Goal: Task Accomplishment & Management: Use online tool/utility

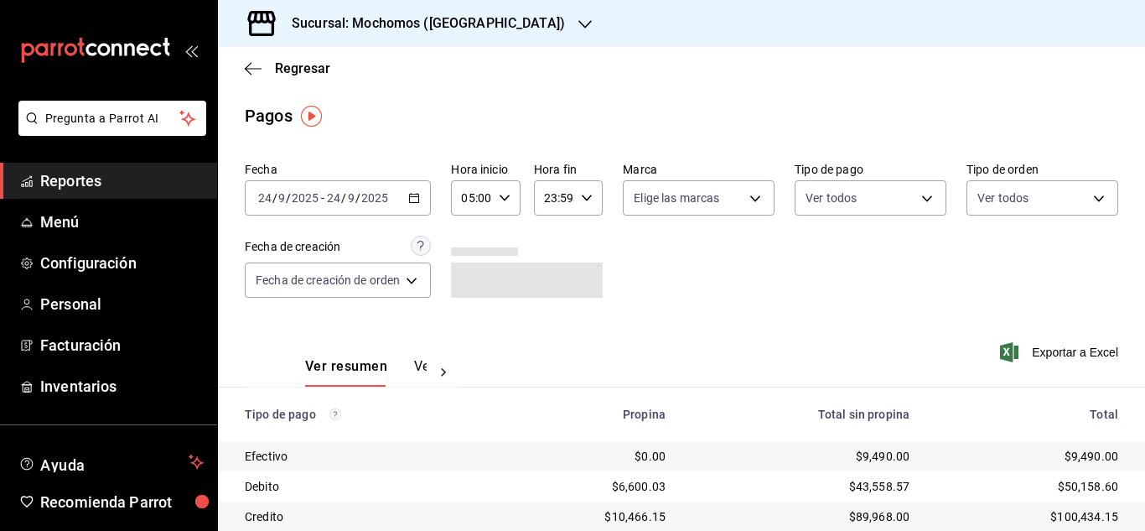
click at [503, 201] on icon "button" at bounding box center [505, 198] width 12 height 12
click at [479, 277] on button "06" at bounding box center [470, 281] width 27 height 34
type input "06:00"
click at [706, 282] on div at bounding box center [572, 265] width 1145 height 531
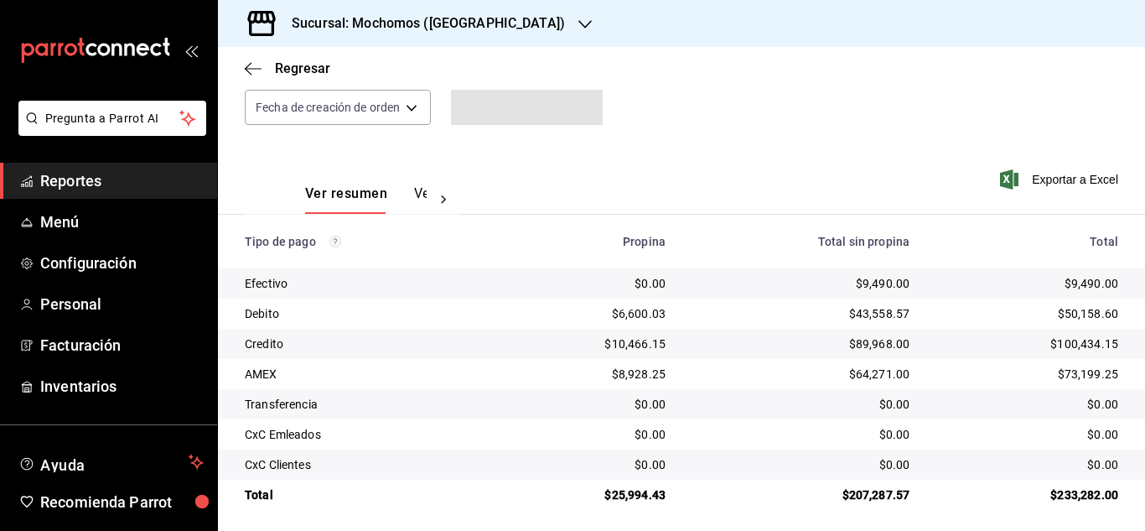
scroll to position [179, 0]
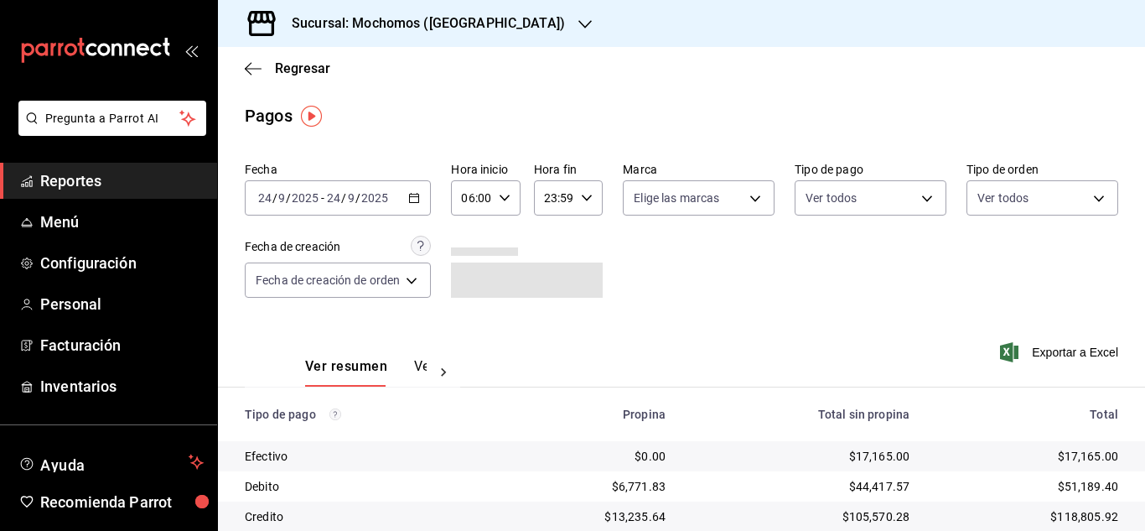
click at [505, 195] on icon "button" at bounding box center [505, 198] width 12 height 12
click at [469, 275] on button "05" at bounding box center [470, 284] width 27 height 34
type input "05:00"
click at [772, 323] on div at bounding box center [572, 265] width 1145 height 531
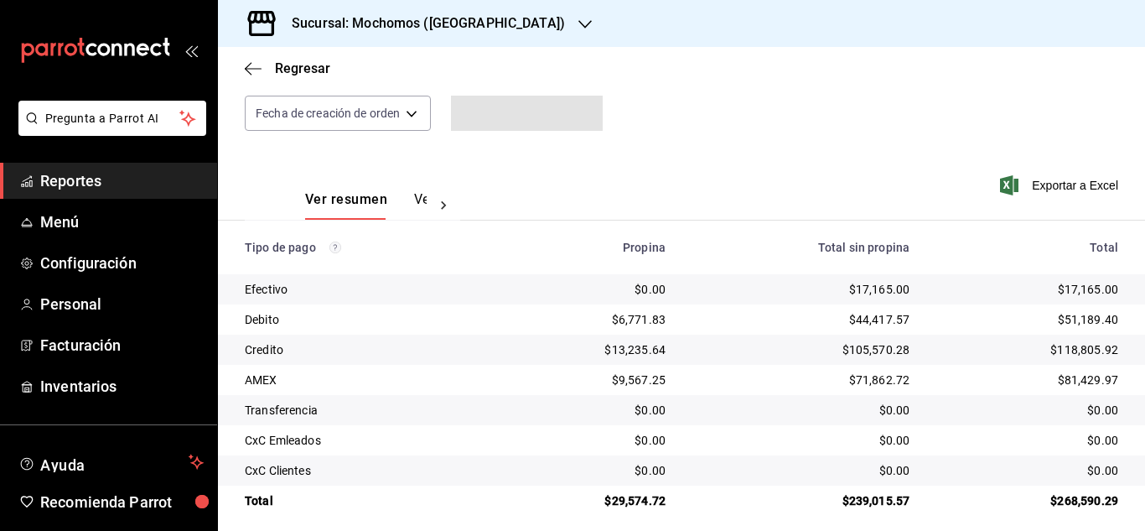
scroll to position [168, 0]
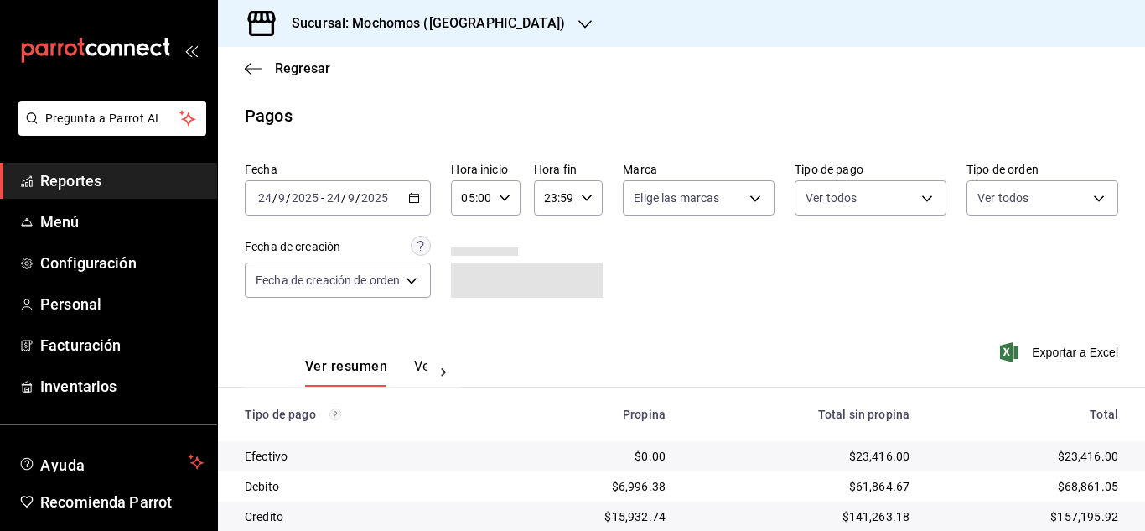
click at [117, 182] on span "Reportes" at bounding box center [121, 180] width 163 height 23
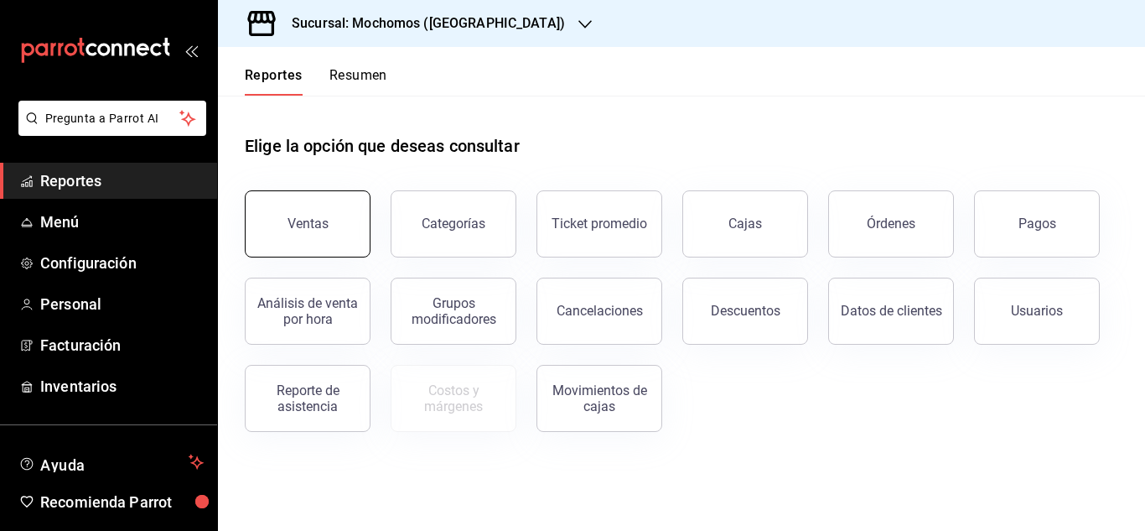
click at [314, 232] on button "Ventas" at bounding box center [308, 223] width 126 height 67
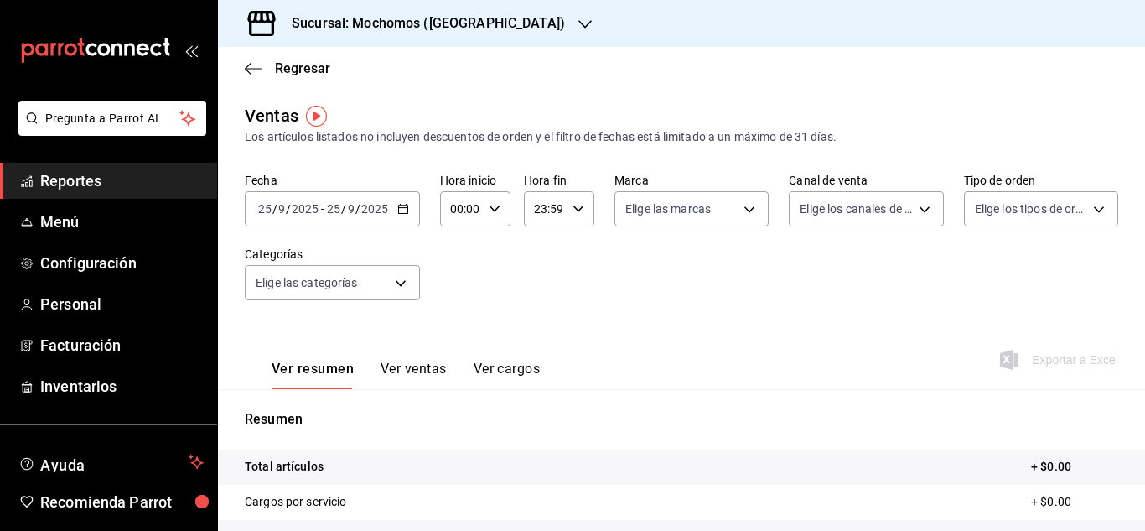
click at [412, 200] on div "2025-09-25 25 / 9 / 2025 - 2025-09-25 25 / 9 / 2025" at bounding box center [332, 208] width 175 height 35
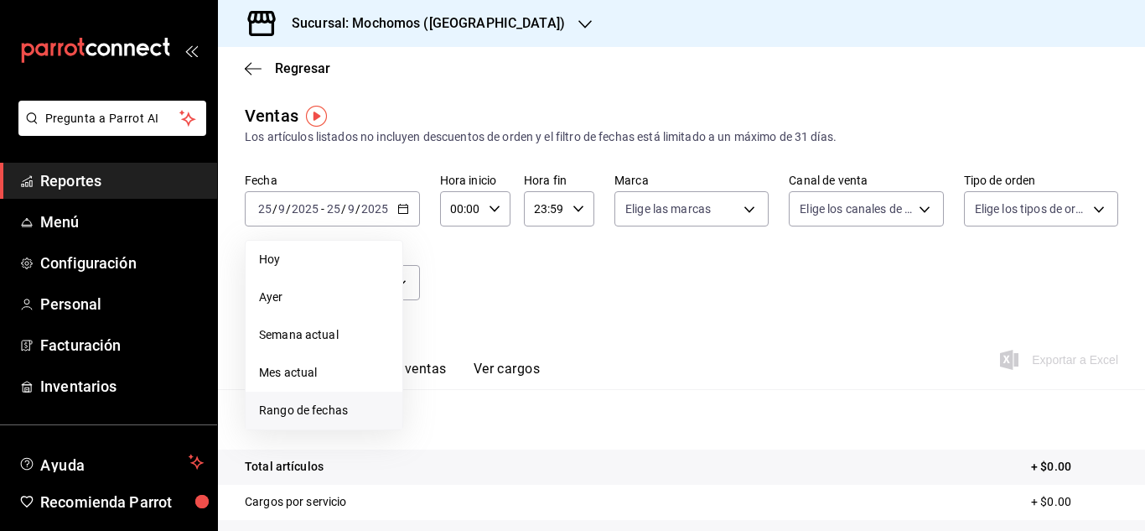
click at [298, 411] on span "Rango de fechas" at bounding box center [324, 410] width 130 height 18
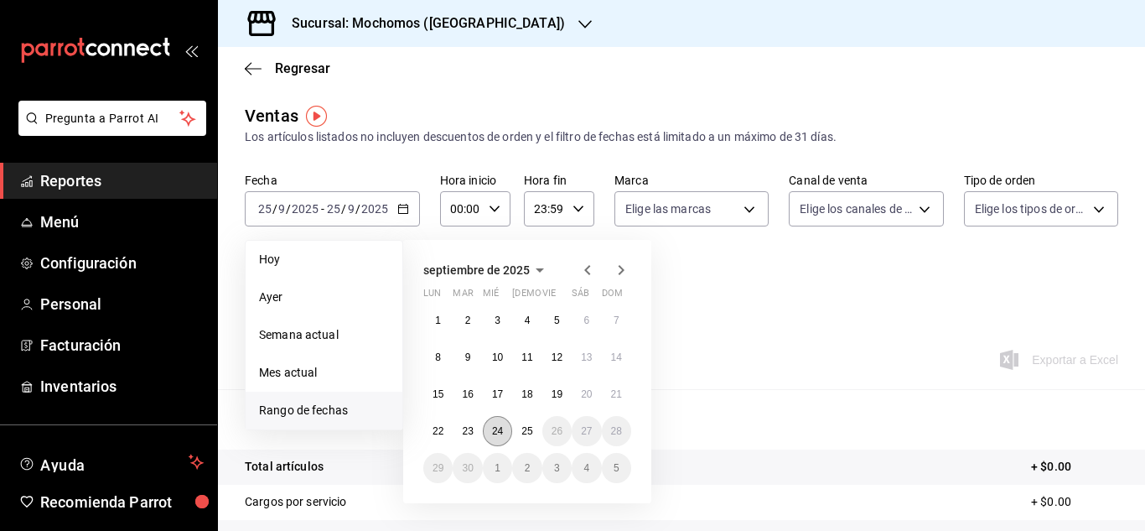
click at [499, 433] on abbr "24" at bounding box center [497, 431] width 11 height 12
click at [527, 431] on abbr "25" at bounding box center [526, 431] width 11 height 12
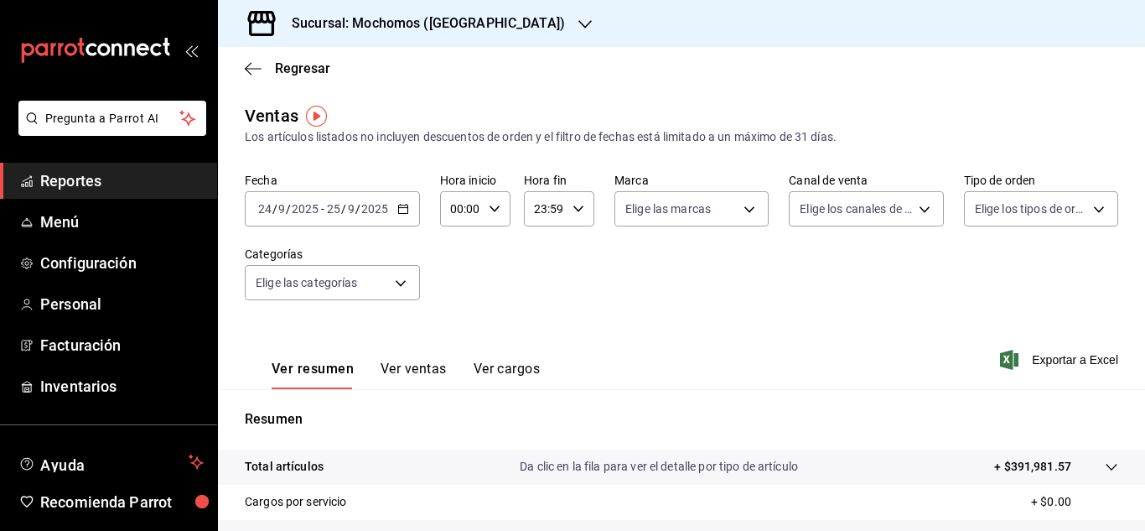
click at [493, 199] on div "00:00 Hora inicio" at bounding box center [475, 208] width 70 height 35
click at [453, 332] on span "02" at bounding box center [457, 331] width 8 height 13
type input "02:00"
click at [759, 272] on div at bounding box center [572, 265] width 1145 height 531
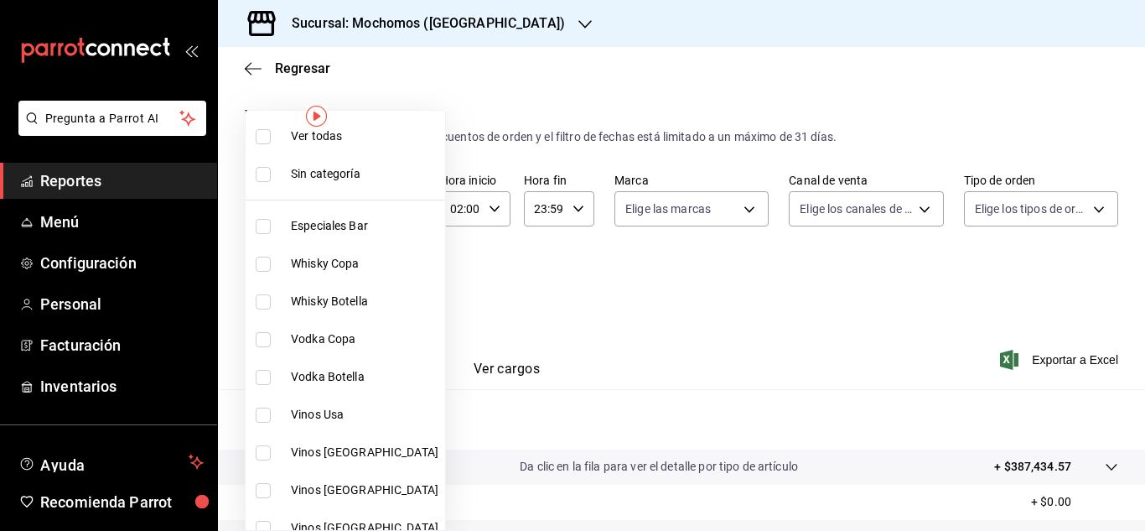
click at [399, 287] on body "Pregunta a Parrot AI Reportes Menú Configuración Personal Facturación Inventari…" at bounding box center [572, 265] width 1145 height 531
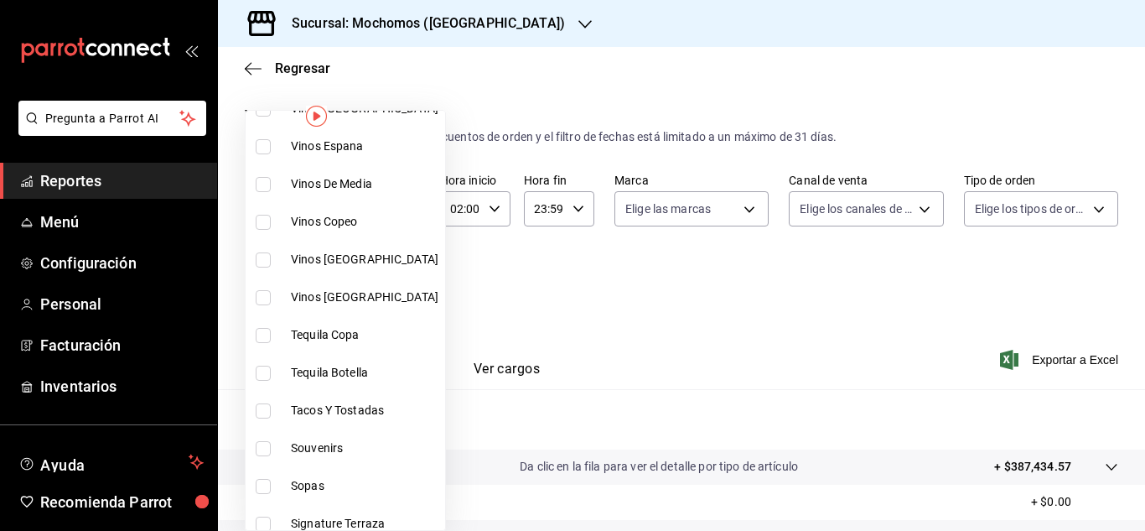
scroll to position [503, 0]
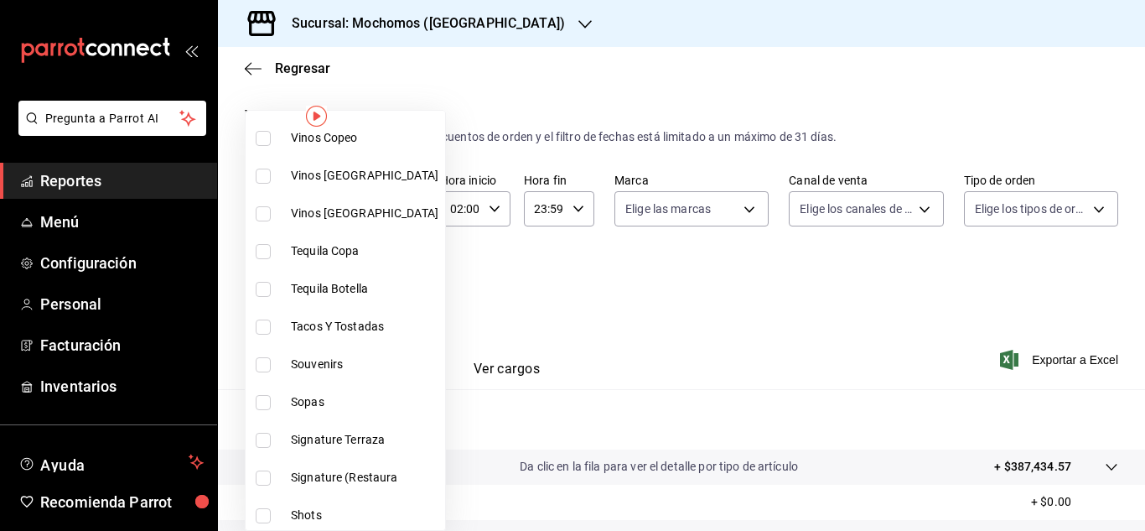
click at [348, 324] on span "Tacos Y Tostadas" at bounding box center [365, 327] width 148 height 18
type input "07b7658b-1879-4ab7-8a6b-aa976ead5be5"
checkbox input "true"
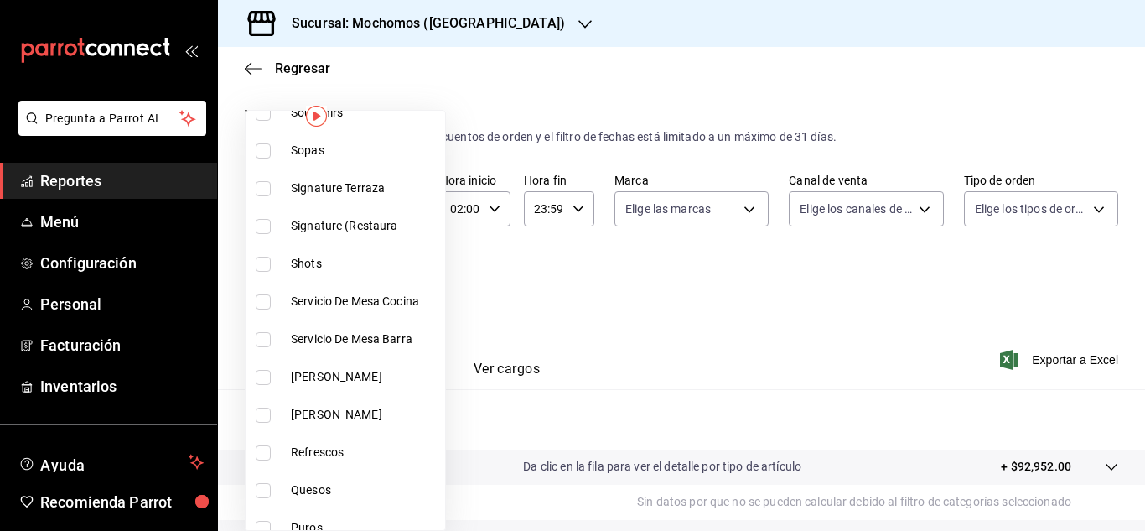
scroll to position [838, 0]
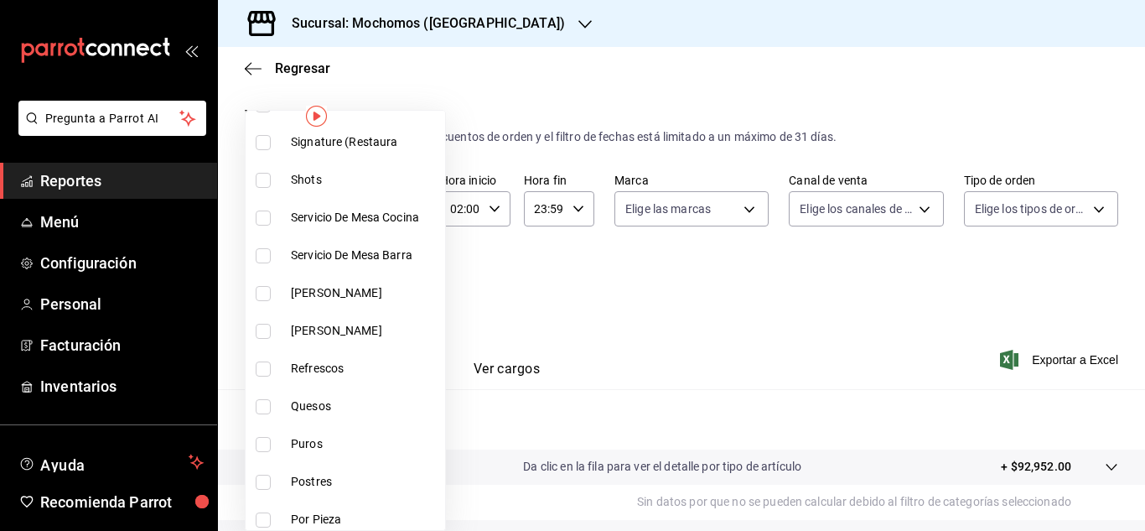
click at [339, 407] on span "Quesos" at bounding box center [365, 406] width 148 height 18
type input "07b7658b-1879-4ab7-8a6b-aa976ead5be5,11976785-86d8-41ba-9aa7-4084a17ce549"
checkbox input "true"
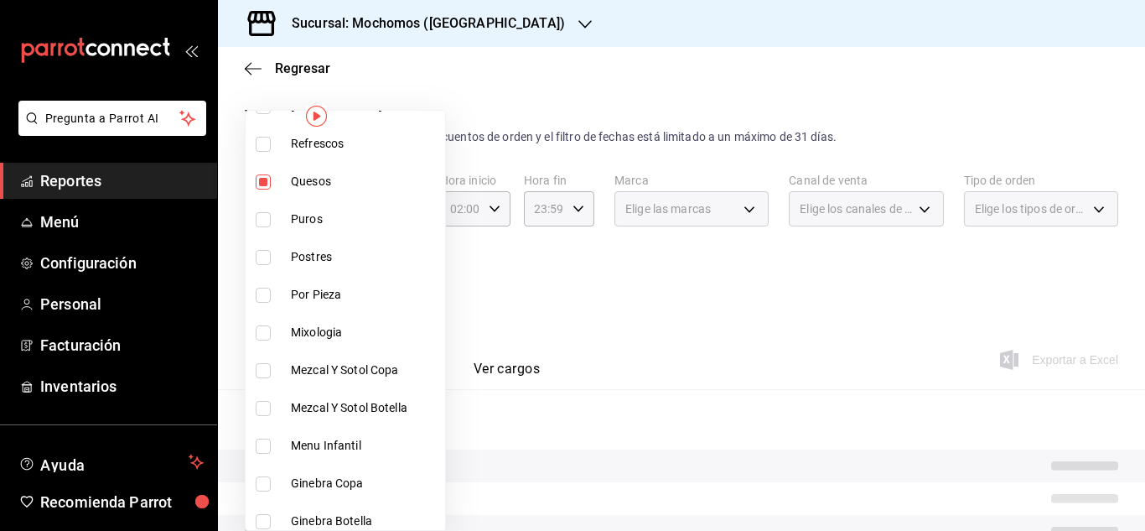
scroll to position [1090, 0]
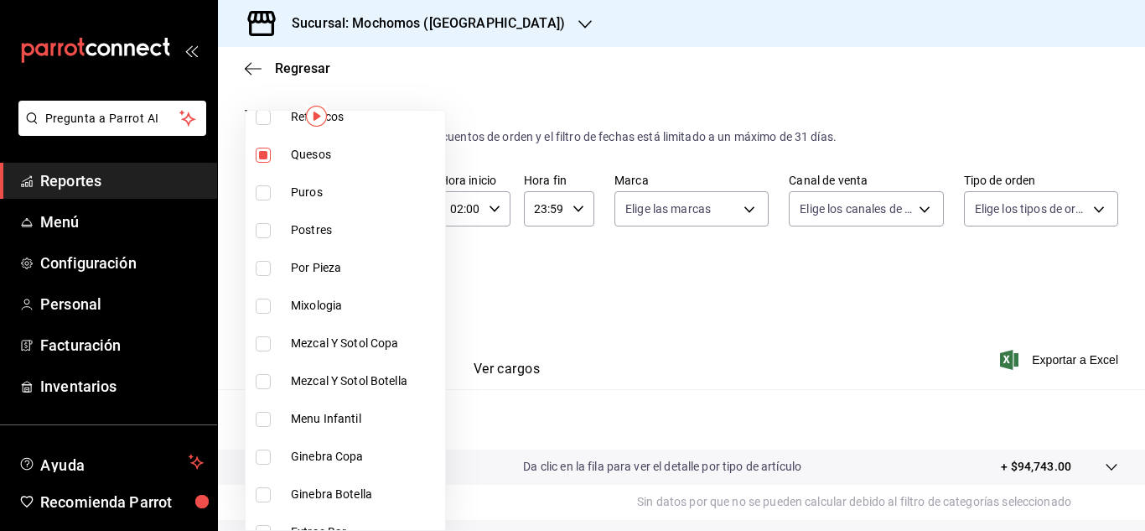
click at [337, 234] on span "Postres" at bounding box center [365, 230] width 148 height 18
type input "07b7658b-1879-4ab7-8a6b-aa976ead5be5,11976785-86d8-41ba-9aa7-4084a17ce549,60512…"
checkbox input "true"
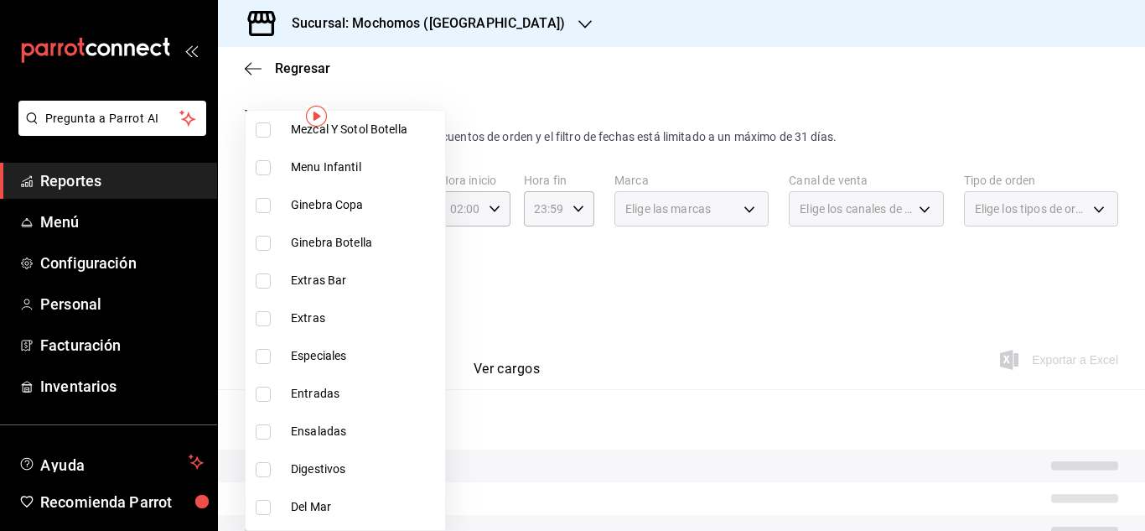
scroll to position [1425, 0]
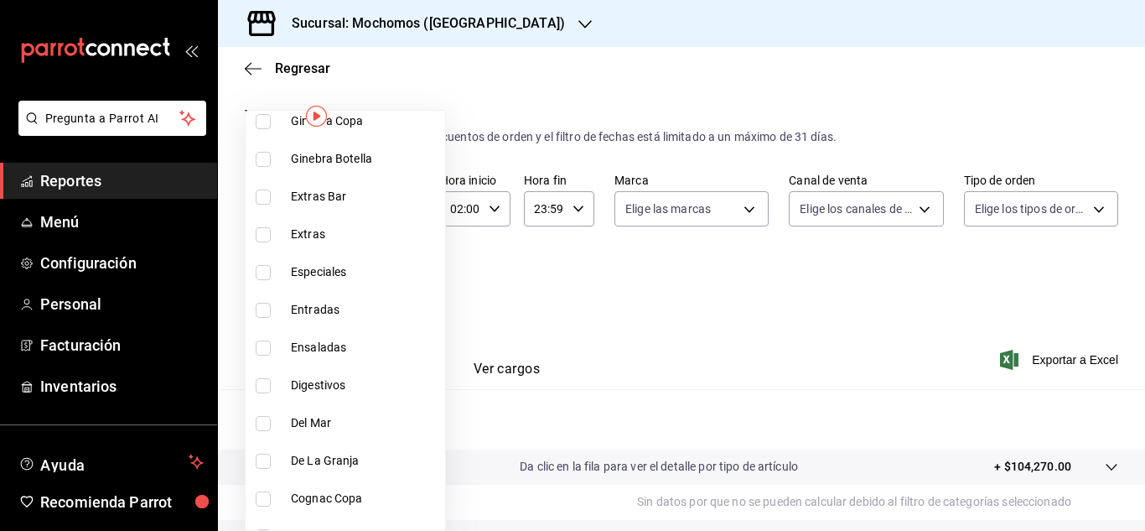
click at [335, 303] on span "Entradas" at bounding box center [365, 310] width 148 height 18
type input "07b7658b-1879-4ab7-8a6b-aa976ead5be5,11976785-86d8-41ba-9aa7-4084a17ce549,60512…"
checkbox input "true"
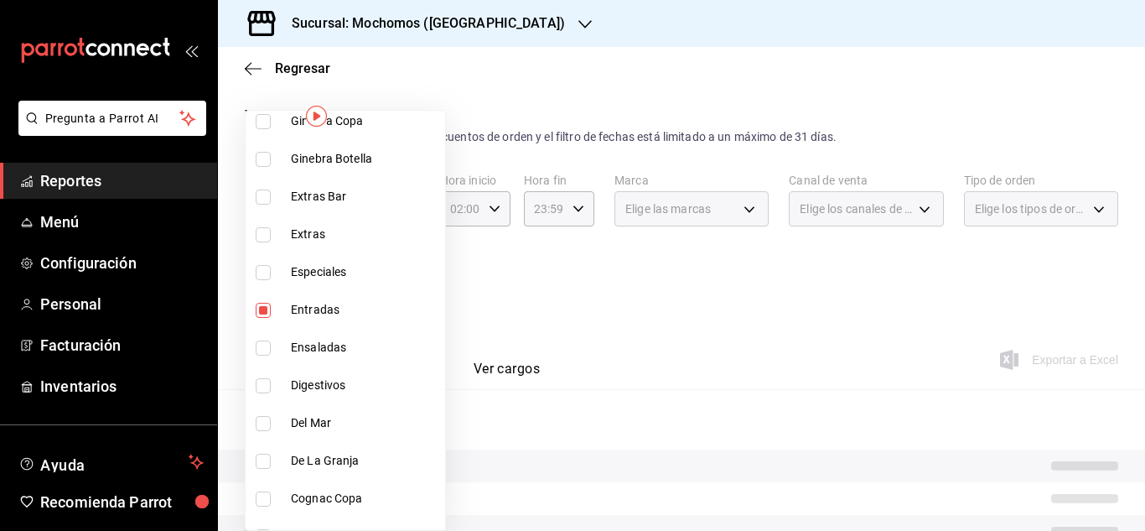
click at [334, 333] on li "Ensaladas" at bounding box center [345, 348] width 199 height 38
type input "07b7658b-1879-4ab7-8a6b-aa976ead5be5,11976785-86d8-41ba-9aa7-4084a17ce549,60512…"
checkbox input "true"
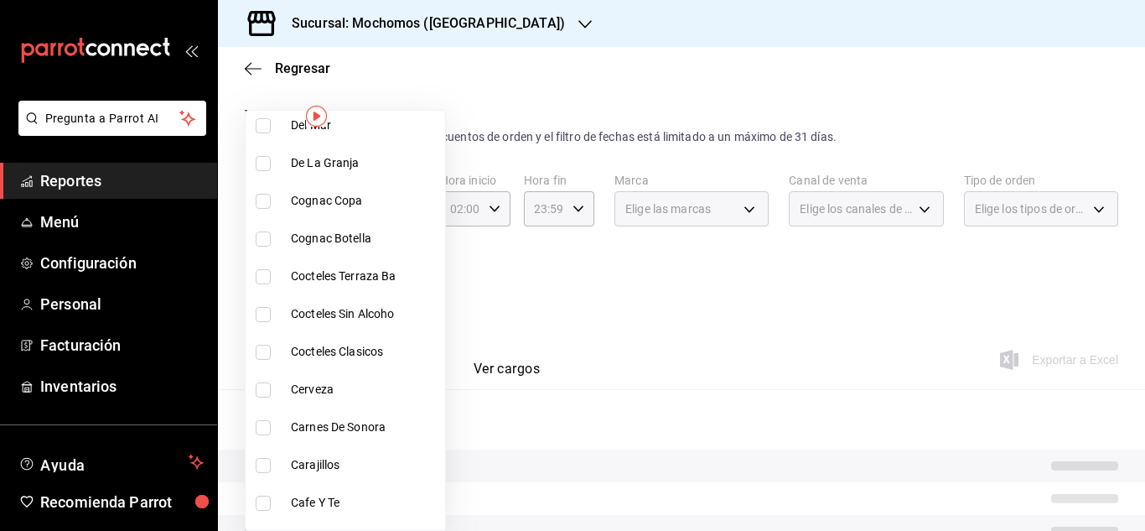
scroll to position [1760, 0]
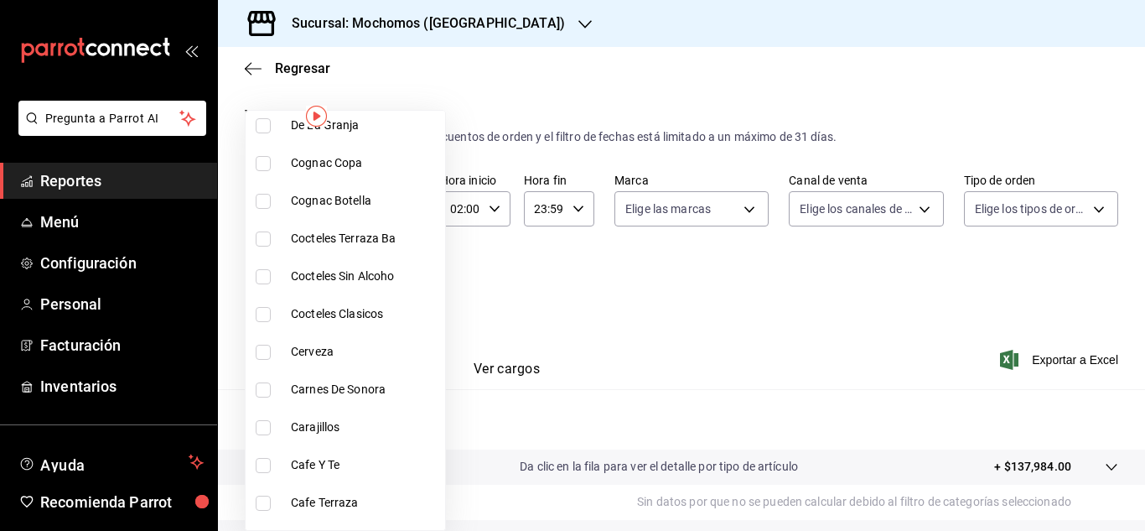
click at [301, 383] on span "Carnes De Sonora" at bounding box center [365, 390] width 148 height 18
type input "07b7658b-1879-4ab7-8a6b-aa976ead5be5,11976785-86d8-41ba-9aa7-4084a17ce549,60512…"
checkbox input "true"
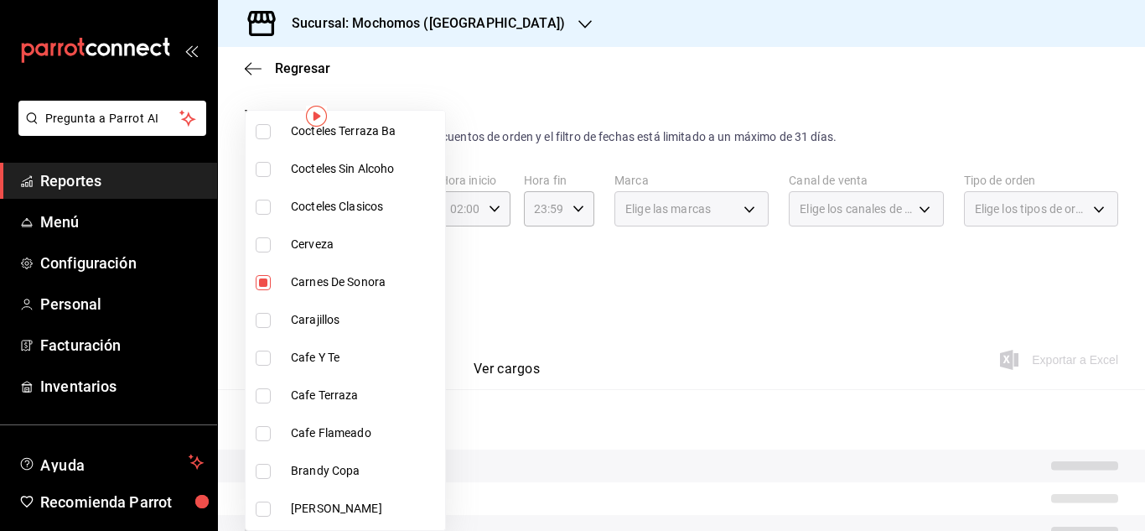
scroll to position [1903, 0]
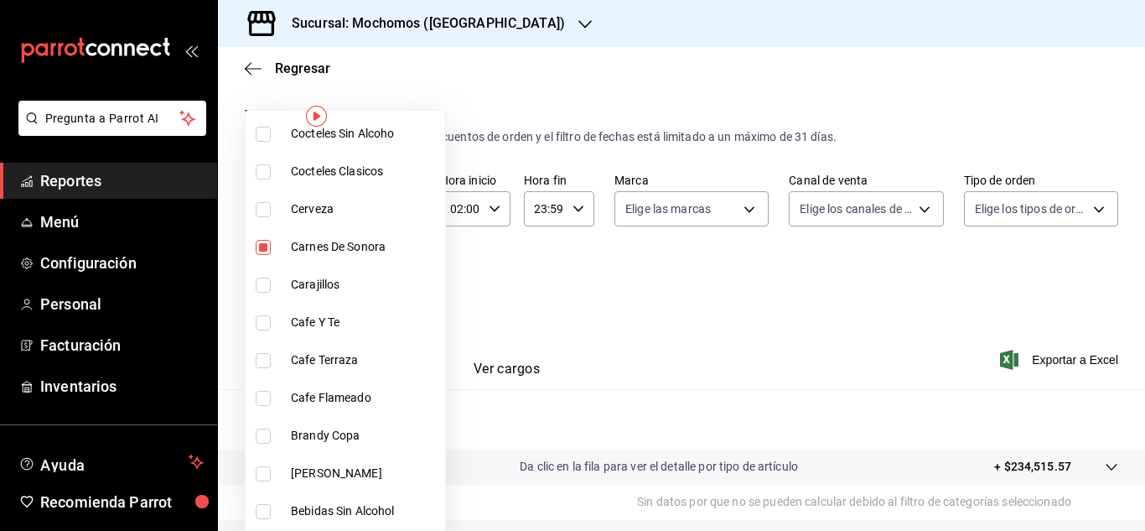
click at [705, 303] on div at bounding box center [572, 265] width 1145 height 531
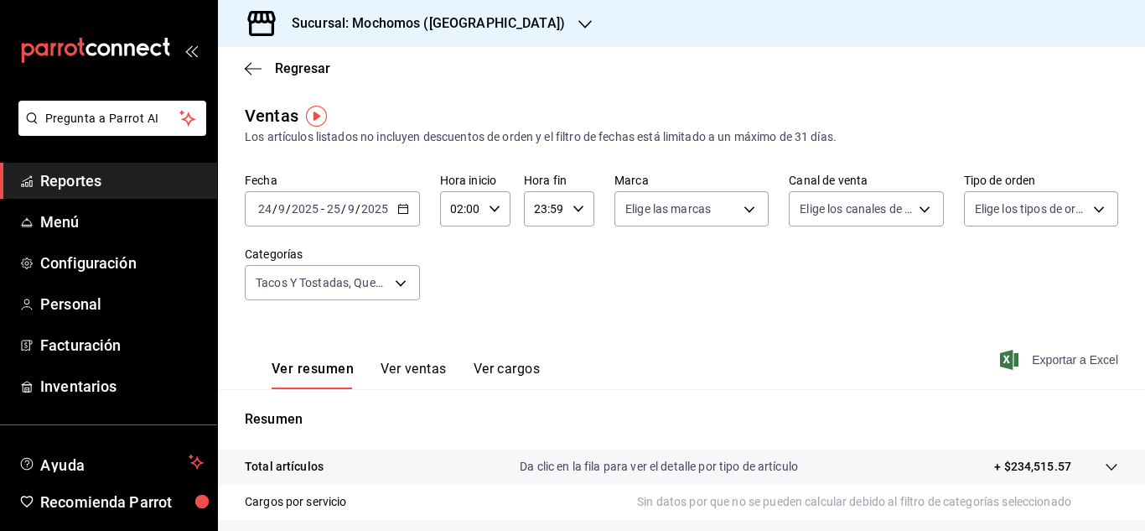
click at [1032, 364] on span "Exportar a Excel" at bounding box center [1060, 360] width 115 height 20
click at [73, 169] on span "Reportes" at bounding box center [121, 180] width 163 height 23
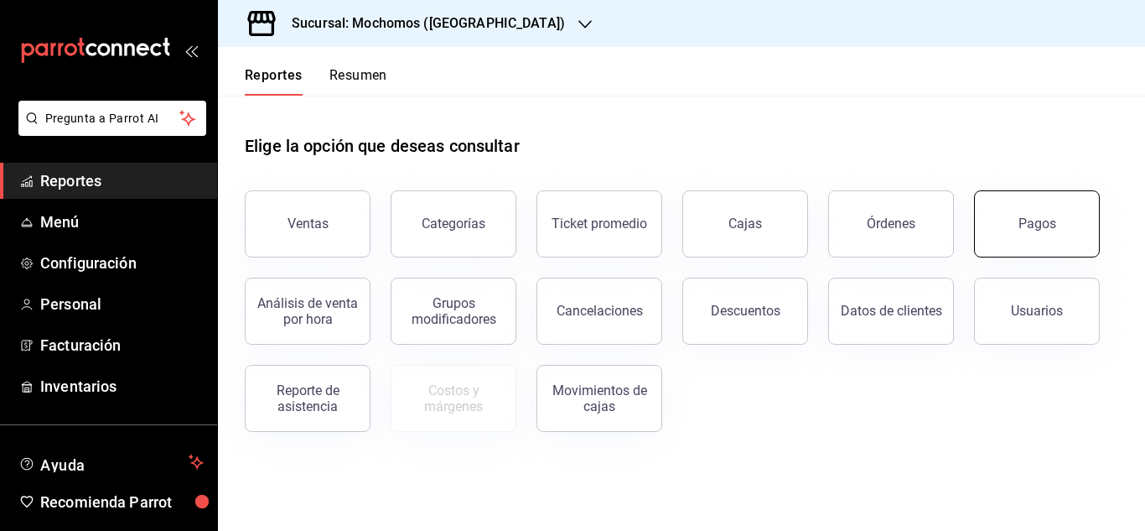
click at [1046, 216] on div "Pagos" at bounding box center [1037, 223] width 38 height 16
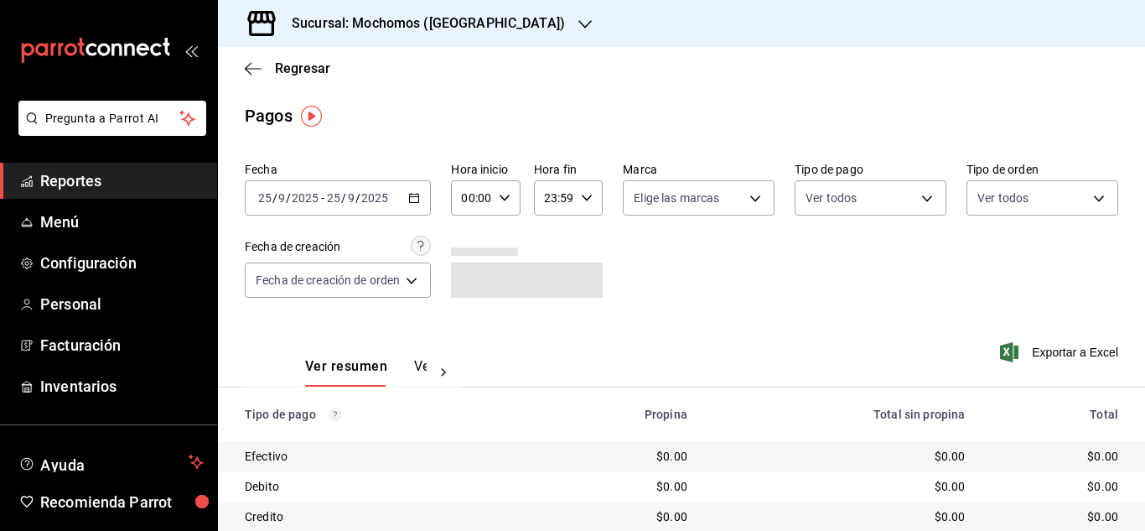
click at [418, 204] on div "2025-09-25 25 / 9 / 2025 - 2025-09-25 25 / 9 / 2025" at bounding box center [338, 197] width 186 height 35
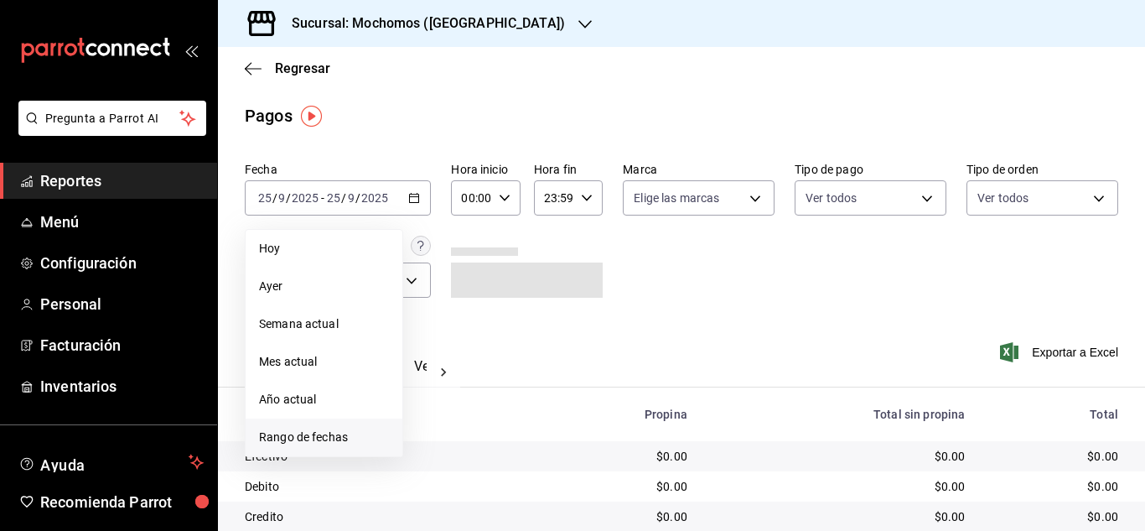
click at [326, 429] on span "Rango de fechas" at bounding box center [324, 437] width 130 height 18
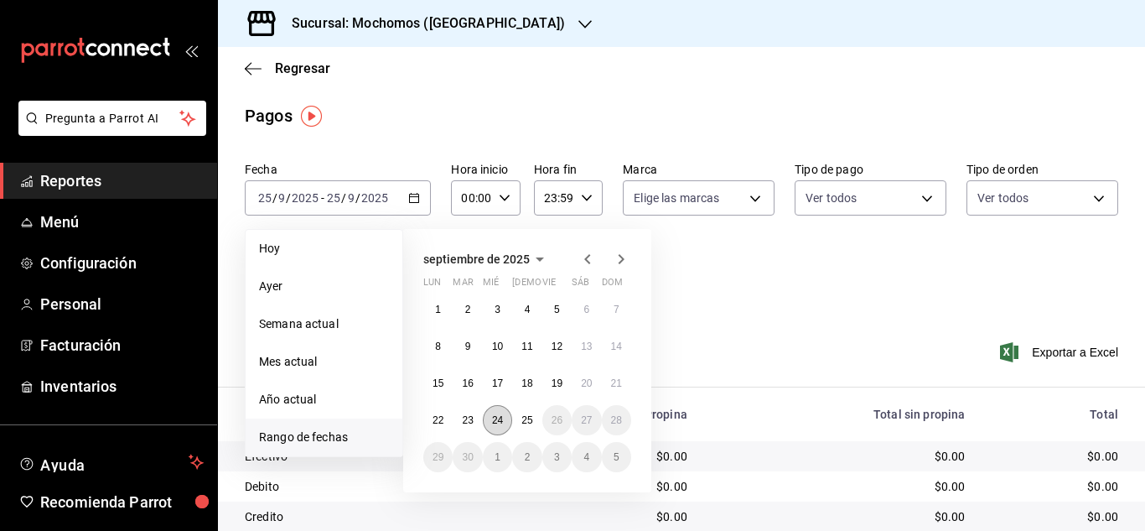
click at [490, 420] on button "24" at bounding box center [497, 420] width 29 height 30
click at [515, 421] on button "25" at bounding box center [526, 420] width 29 height 30
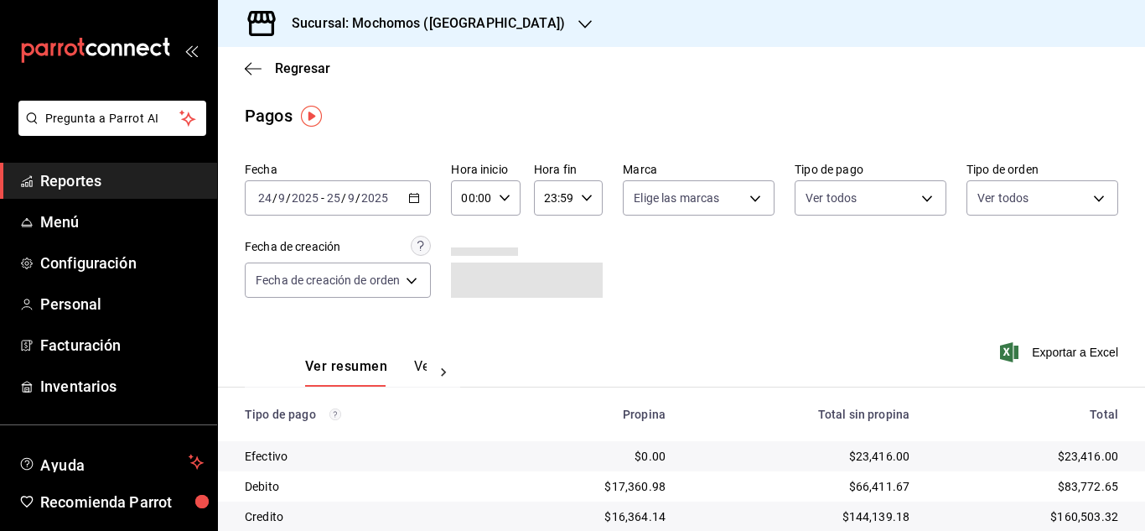
click at [513, 193] on div "00:00 Hora inicio" at bounding box center [485, 197] width 69 height 35
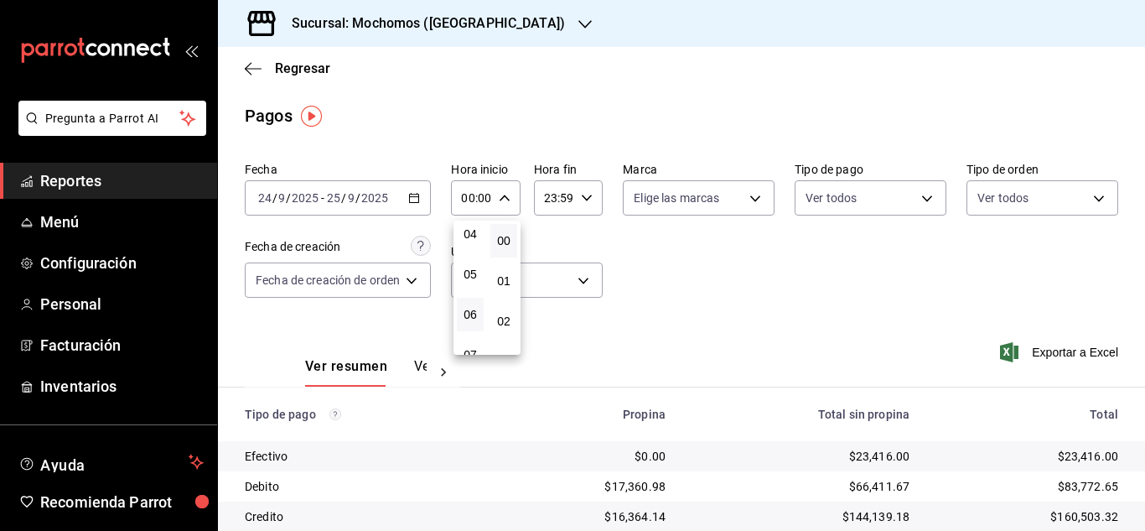
click at [479, 313] on button "06" at bounding box center [470, 315] width 27 height 34
click at [760, 289] on div at bounding box center [572, 265] width 1145 height 531
click at [505, 199] on \(Stroke\) "button" at bounding box center [505, 197] width 10 height 6
drag, startPoint x: 469, startPoint y: 289, endPoint x: 484, endPoint y: 339, distance: 51.7
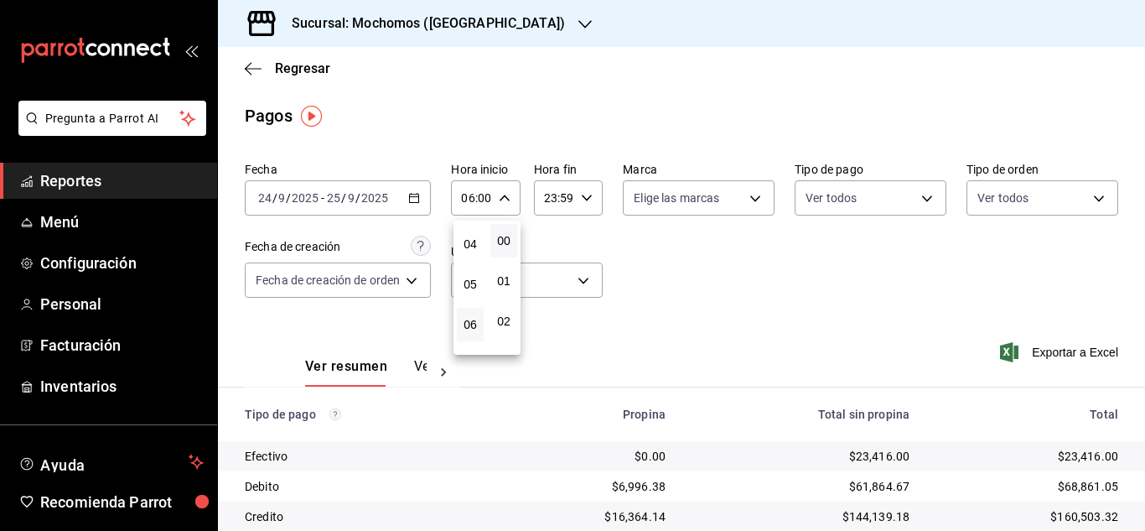
click at [470, 289] on span "05" at bounding box center [470, 283] width 7 height 13
click at [800, 319] on div at bounding box center [572, 265] width 1145 height 531
click at [510, 202] on icon "button" at bounding box center [505, 198] width 12 height 12
click at [473, 276] on span "06" at bounding box center [470, 280] width 7 height 13
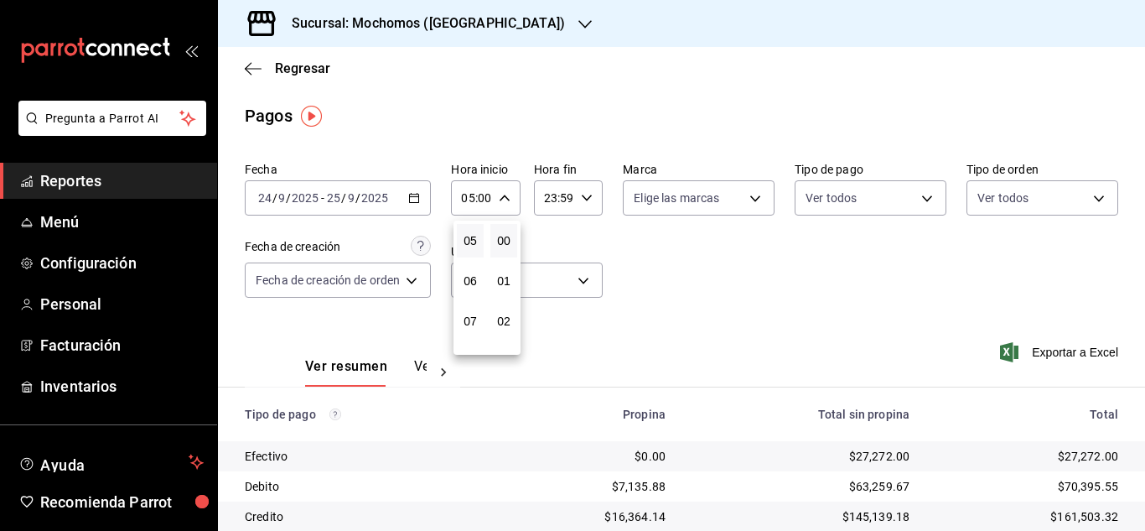
type input "06:00"
click at [797, 293] on div at bounding box center [572, 265] width 1145 height 531
click at [818, 331] on div "Ver resumen Ver pagos Exportar a Excel" at bounding box center [681, 362] width 927 height 89
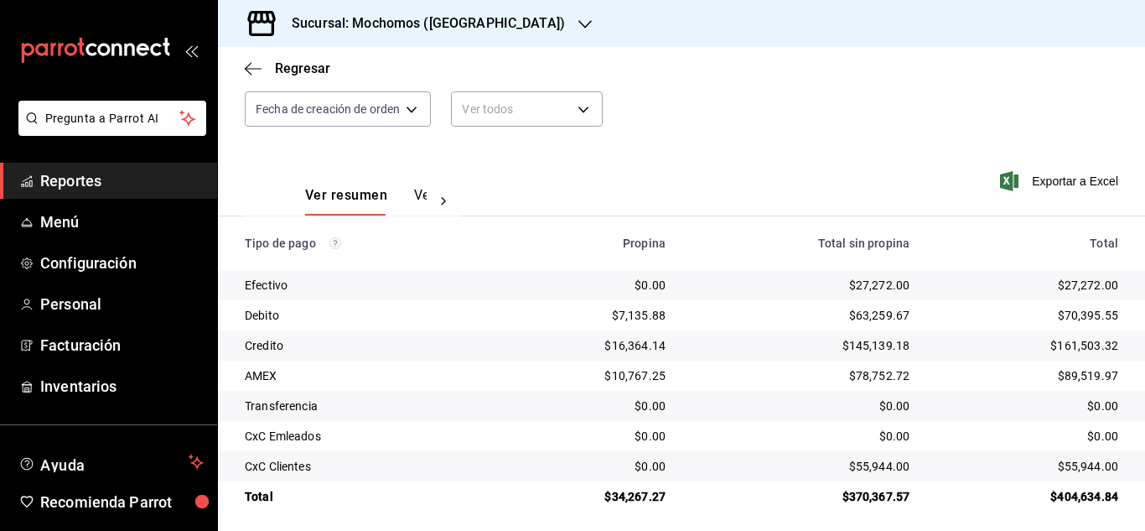
scroll to position [179, 0]
